Goal: Information Seeking & Learning: Understand process/instructions

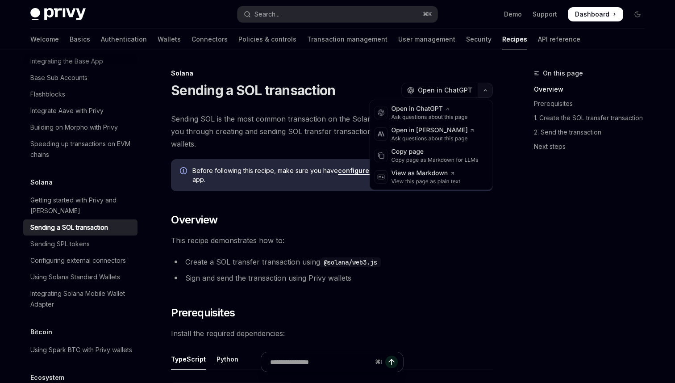
click at [489, 90] on button "button" at bounding box center [485, 90] width 15 height 15
click at [420, 155] on div "Copy page" at bounding box center [435, 151] width 87 height 9
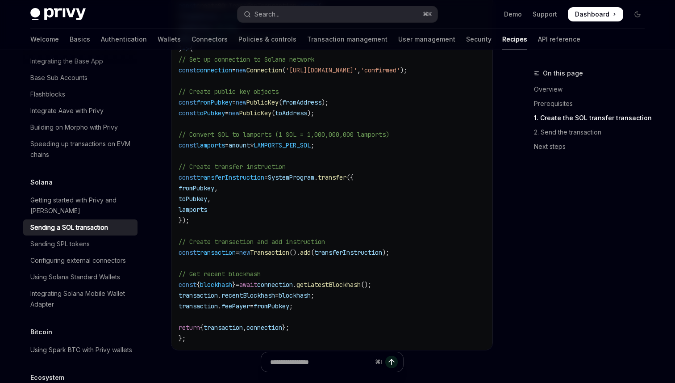
scroll to position [526, 0]
click at [257, 280] on span "await" at bounding box center [248, 284] width 18 height 8
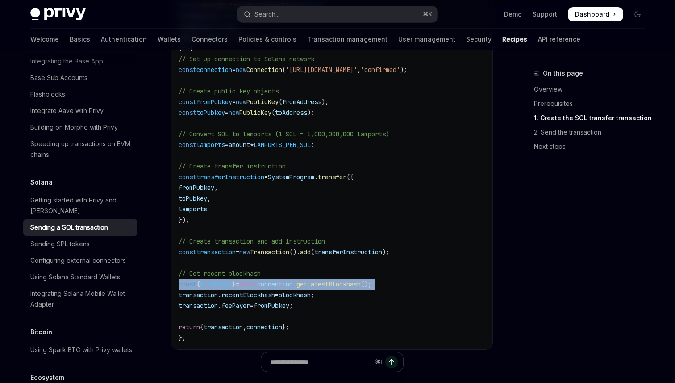
click at [257, 280] on span "await" at bounding box center [248, 284] width 18 height 8
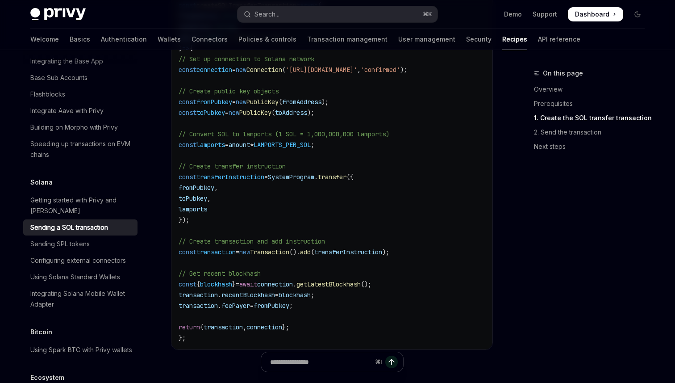
click at [268, 301] on span "fromPubkey" at bounding box center [272, 305] width 36 height 8
click at [268, 303] on code "import { Connection , PublicKey , SystemProgram , Transaction , LAMPORTS_PER_SO…" at bounding box center [356, 161] width 354 height 364
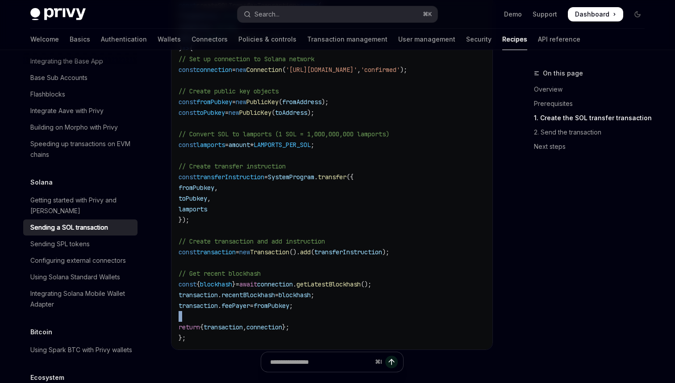
click at [268, 303] on code "import { Connection , PublicKey , SystemProgram , Transaction , LAMPORTS_PER_SO…" at bounding box center [356, 161] width 354 height 364
click at [288, 224] on code "import { Connection , PublicKey , SystemProgram , Transaction , LAMPORTS_PER_SO…" at bounding box center [356, 161] width 354 height 364
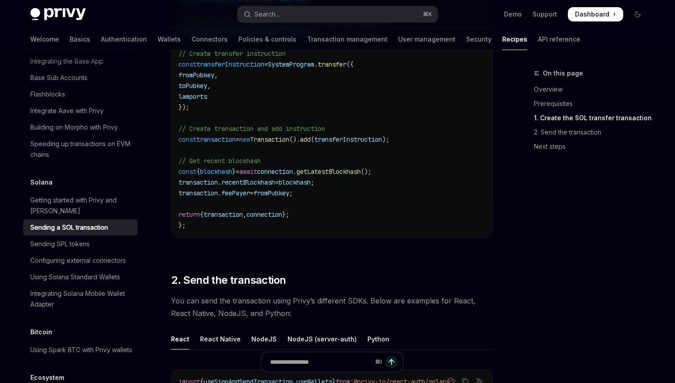
scroll to position [1082, 0]
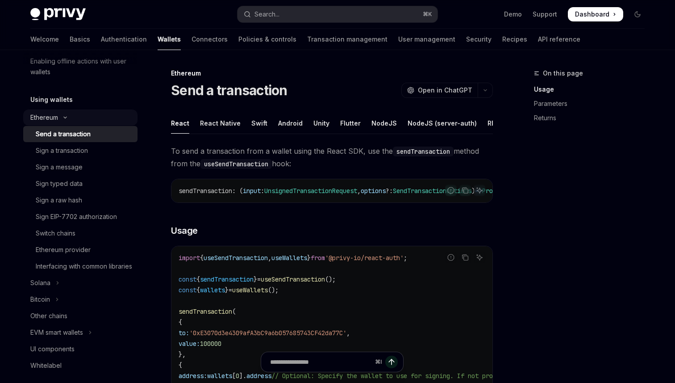
scroll to position [201, 0]
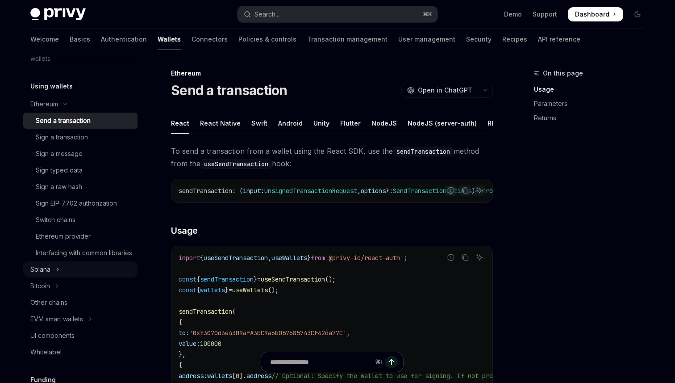
click at [51, 277] on button "Solana" at bounding box center [80, 269] width 114 height 16
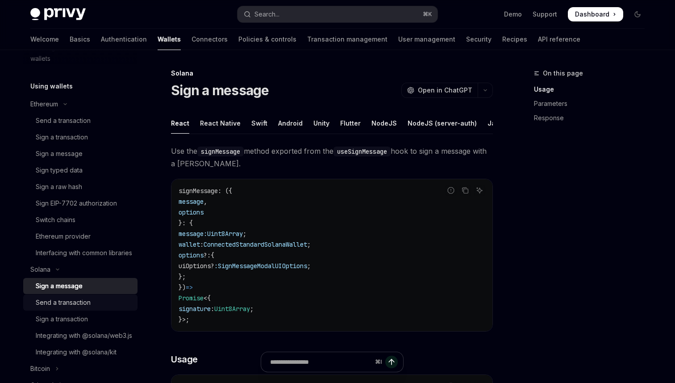
click at [81, 308] on div "Send a transaction" at bounding box center [63, 302] width 55 height 11
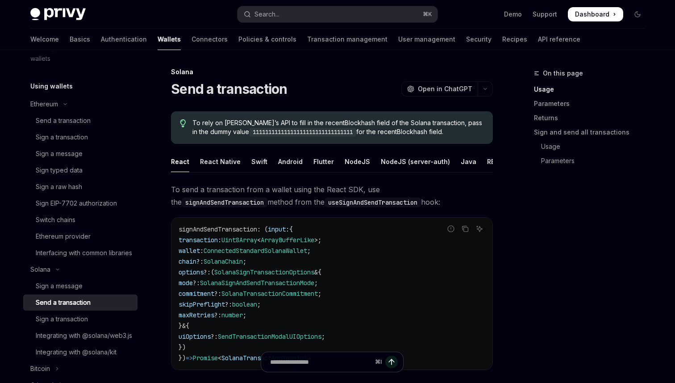
scroll to position [1, 0]
click at [323, 126] on span "To rely on Privy’s API to fill in the recentBlockhash field of the Solana trans…" at bounding box center [338, 128] width 292 height 18
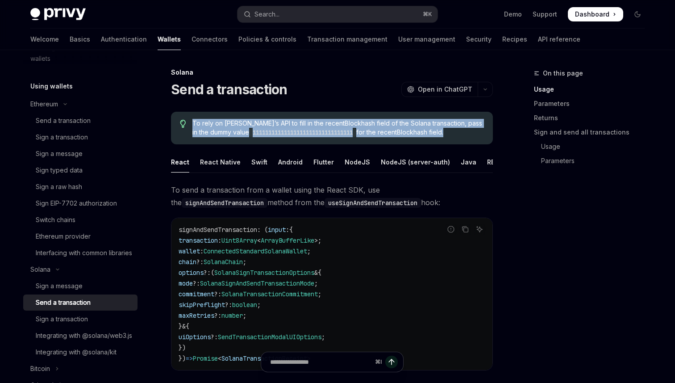
click at [323, 126] on span "To rely on Privy’s API to fill in the recentBlockhash field of the Solana trans…" at bounding box center [338, 128] width 292 height 18
click at [368, 126] on span "To rely on Privy’s API to fill in the recentBlockhash field of the Solana trans…" at bounding box center [338, 128] width 292 height 18
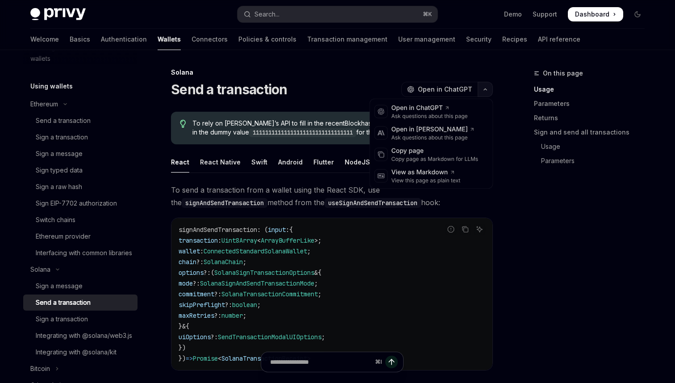
click at [486, 88] on icon "button" at bounding box center [485, 90] width 11 height 4
click at [420, 159] on div "Copy page as Markdown for LLMs" at bounding box center [435, 158] width 87 height 7
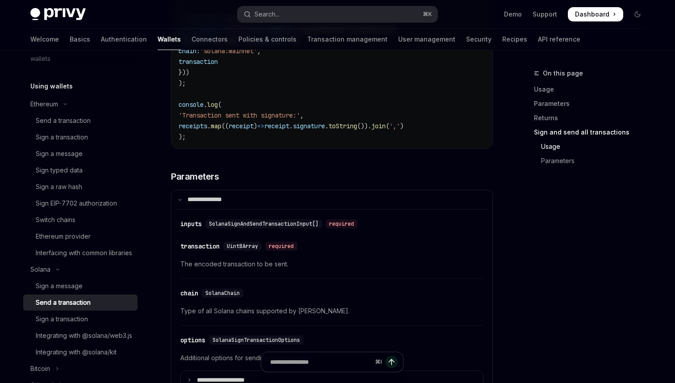
scroll to position [2022, 0]
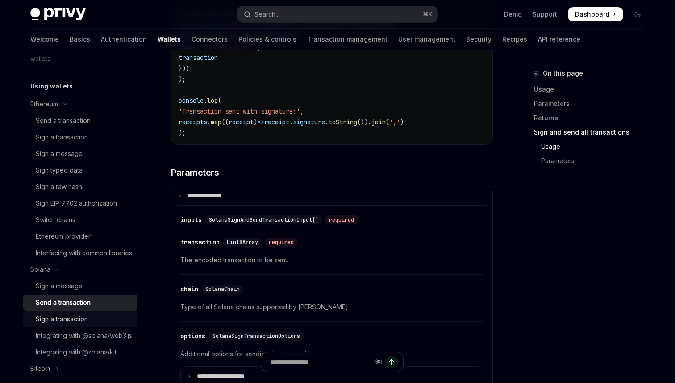
click at [82, 324] on div "Sign a transaction" at bounding box center [62, 318] width 52 height 11
type textarea "*"
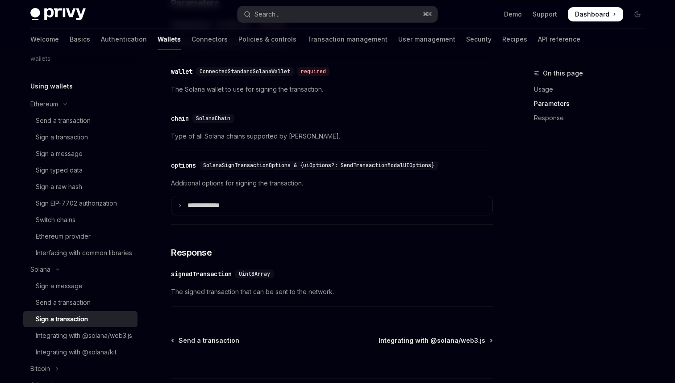
scroll to position [780, 0]
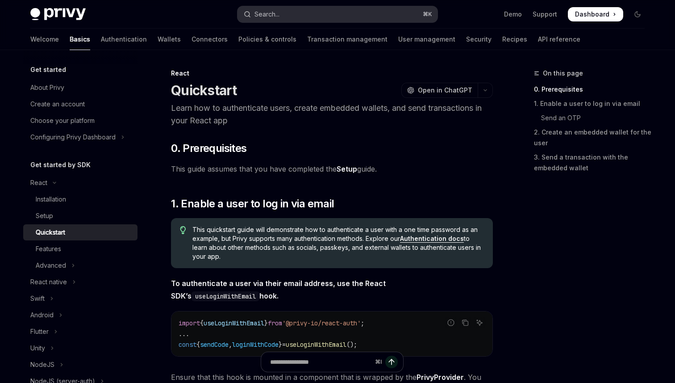
click at [275, 18] on div "Search..." at bounding box center [266, 14] width 25 height 11
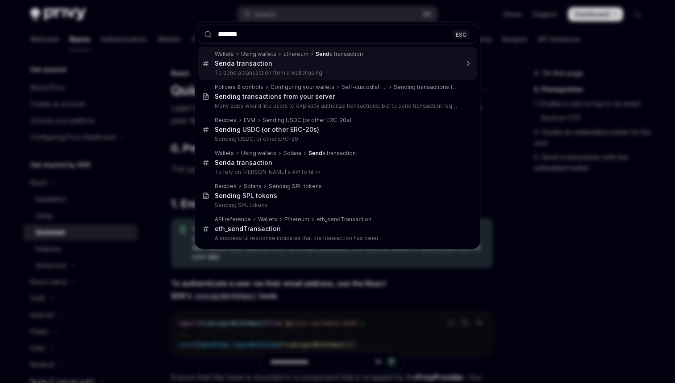
type input "********"
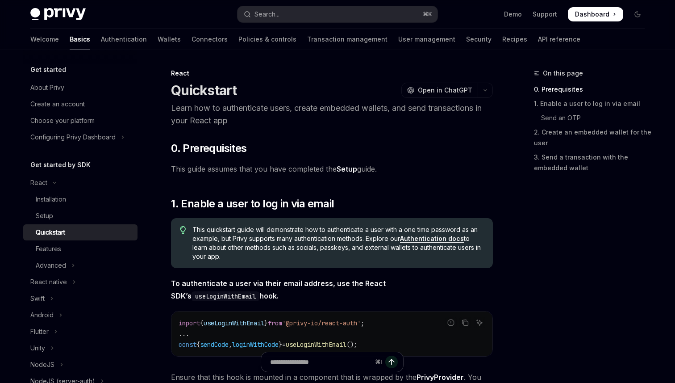
type textarea "*"
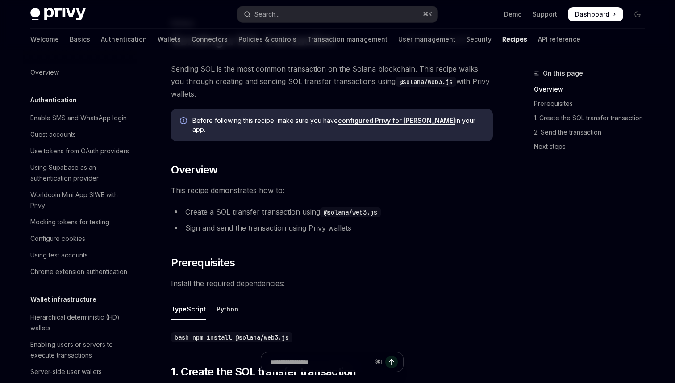
scroll to position [1321, 0]
